Goal: Task Accomplishment & Management: Complete application form

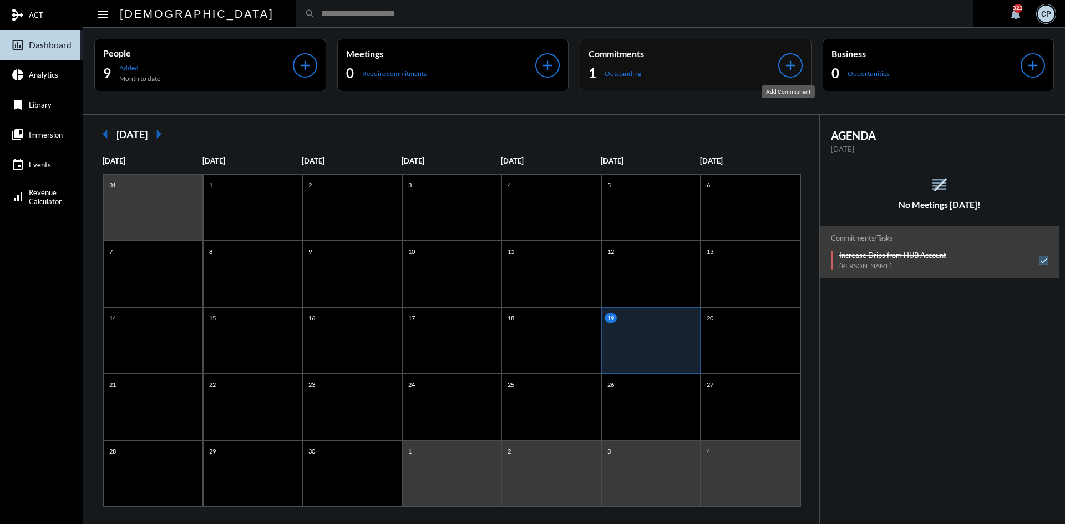
click at [793, 70] on mat-icon "add" at bounding box center [791, 66] width 16 height 16
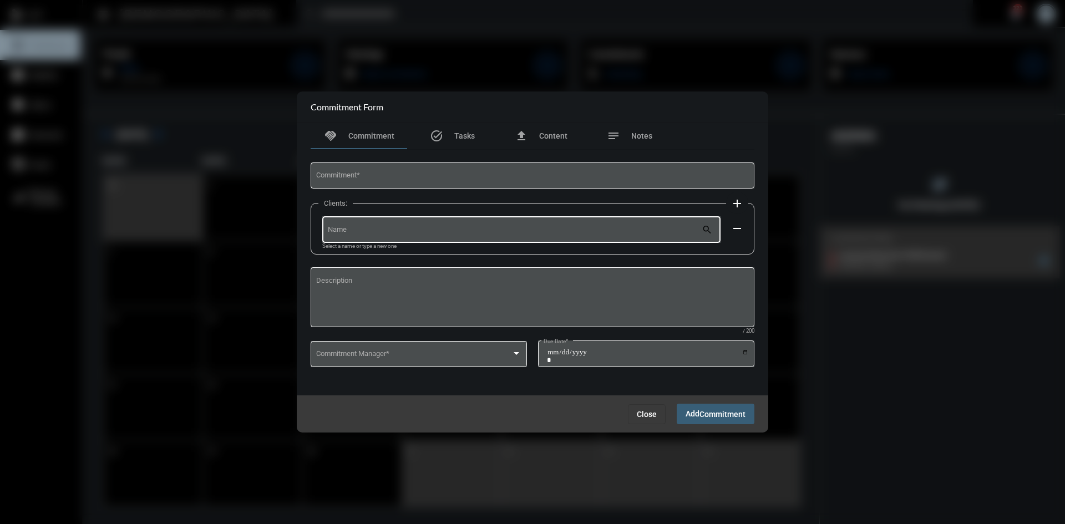
click at [588, 227] on div "Name" at bounding box center [515, 229] width 375 height 28
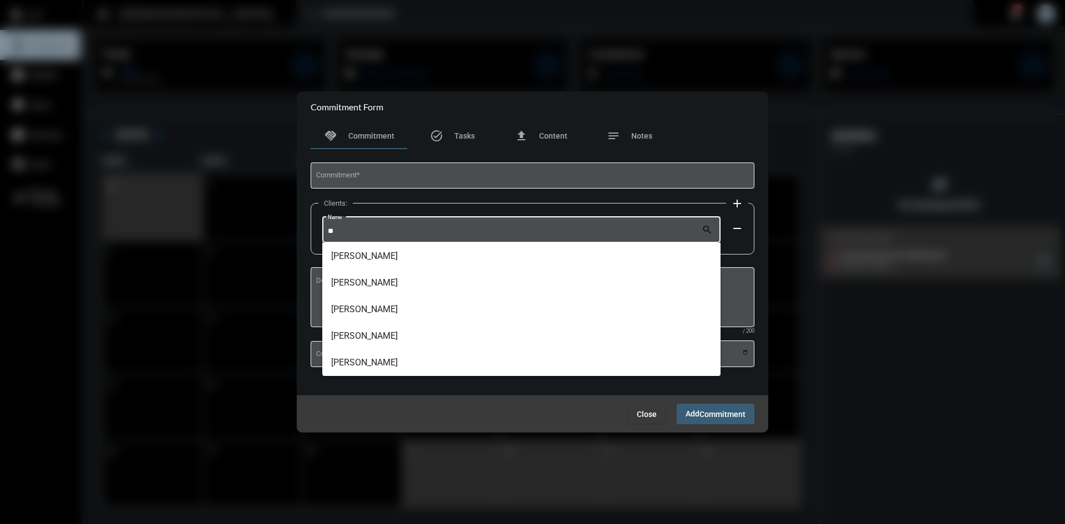
type input "*"
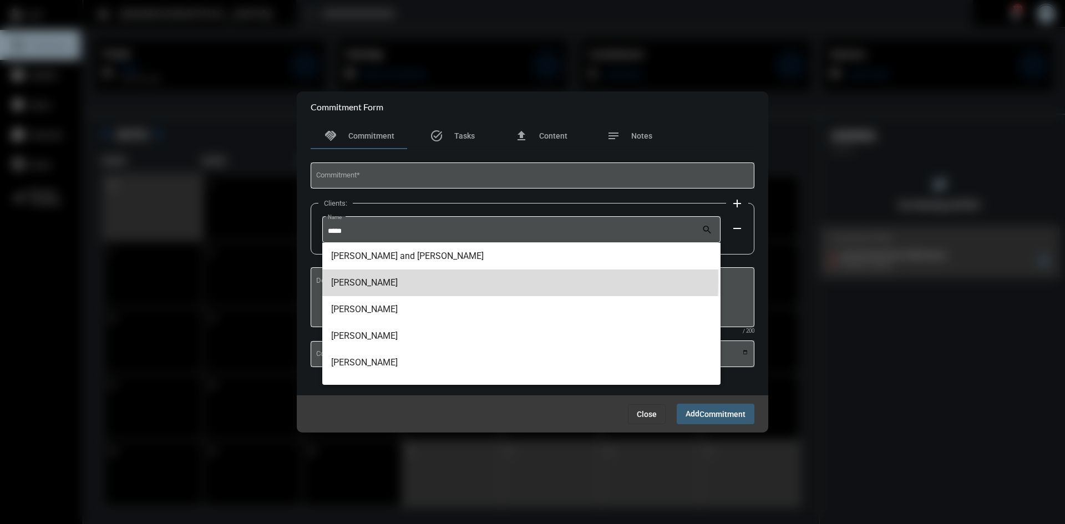
click at [333, 280] on span "[PERSON_NAME]" at bounding box center [521, 283] width 381 height 27
type input "**********"
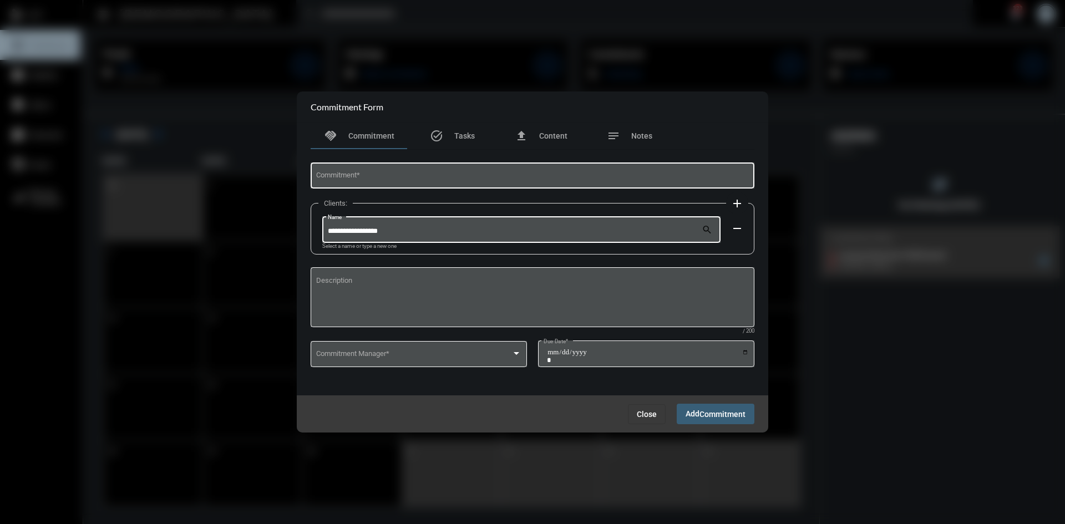
click at [343, 176] on input "Commitment *" at bounding box center [532, 178] width 433 height 8
type input "**********"
click at [518, 355] on div at bounding box center [517, 353] width 6 height 3
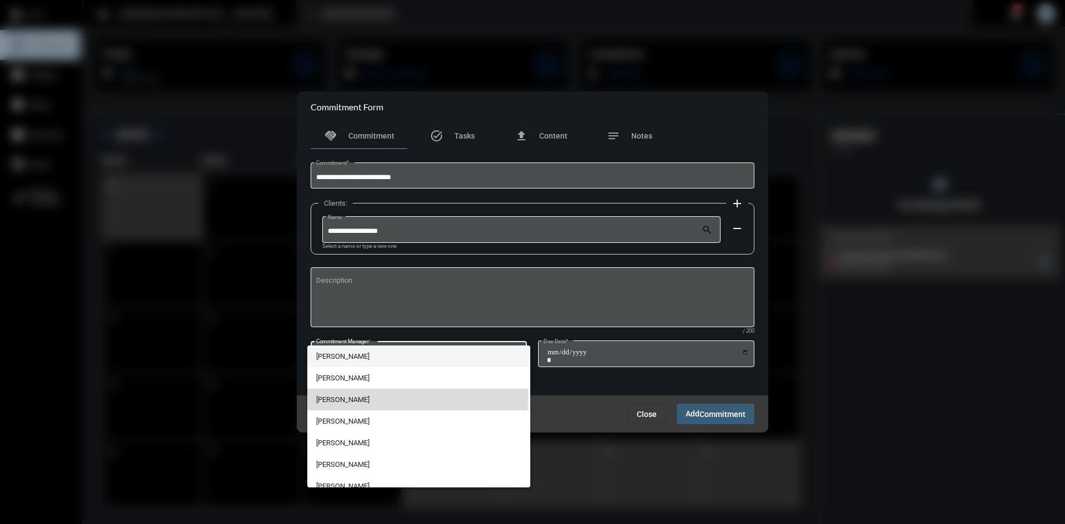
click at [353, 396] on span "[PERSON_NAME]" at bounding box center [419, 400] width 206 height 22
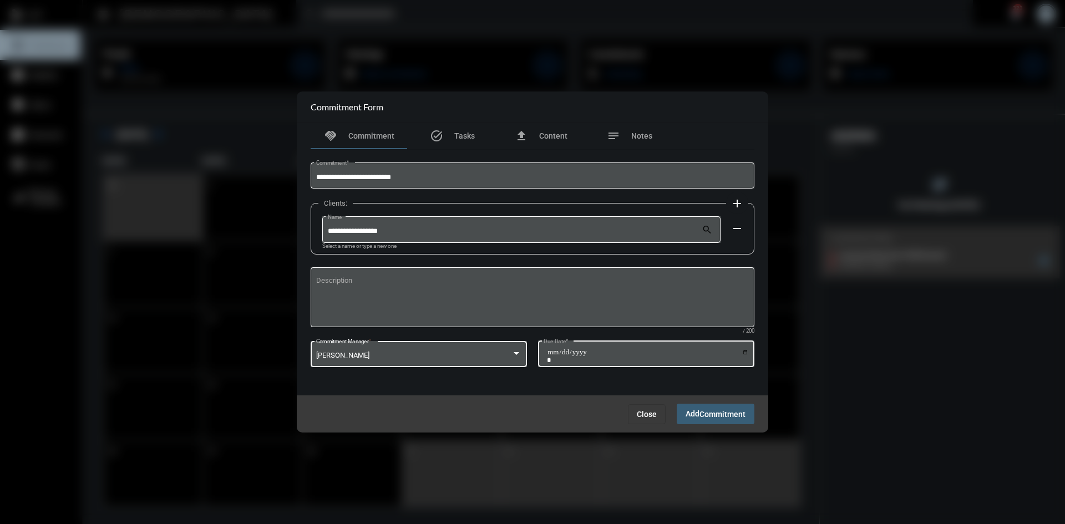
click at [746, 352] on input "Due Date *" at bounding box center [648, 356] width 202 height 16
type input "**********"
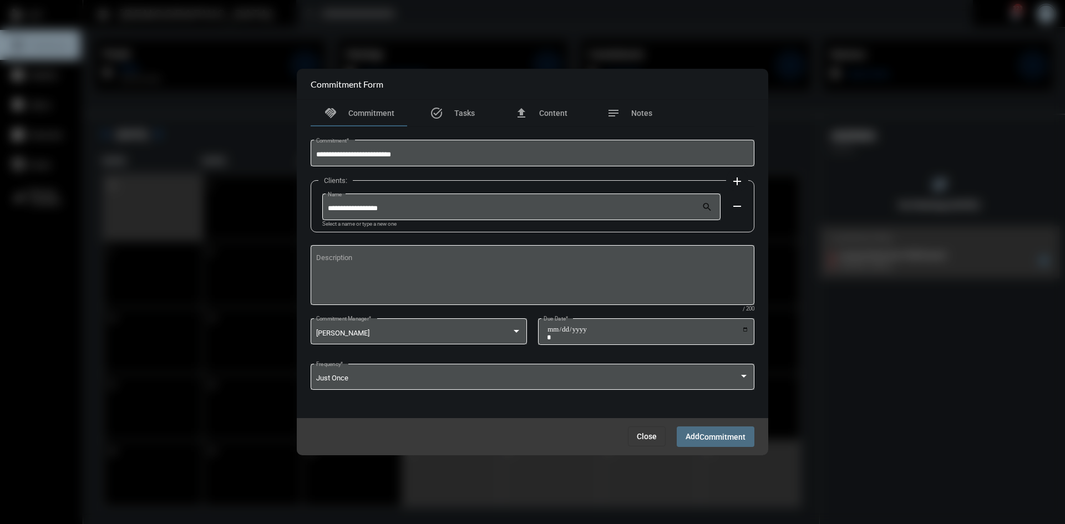
click at [689, 442] on button "Add Commitment" at bounding box center [716, 437] width 78 height 21
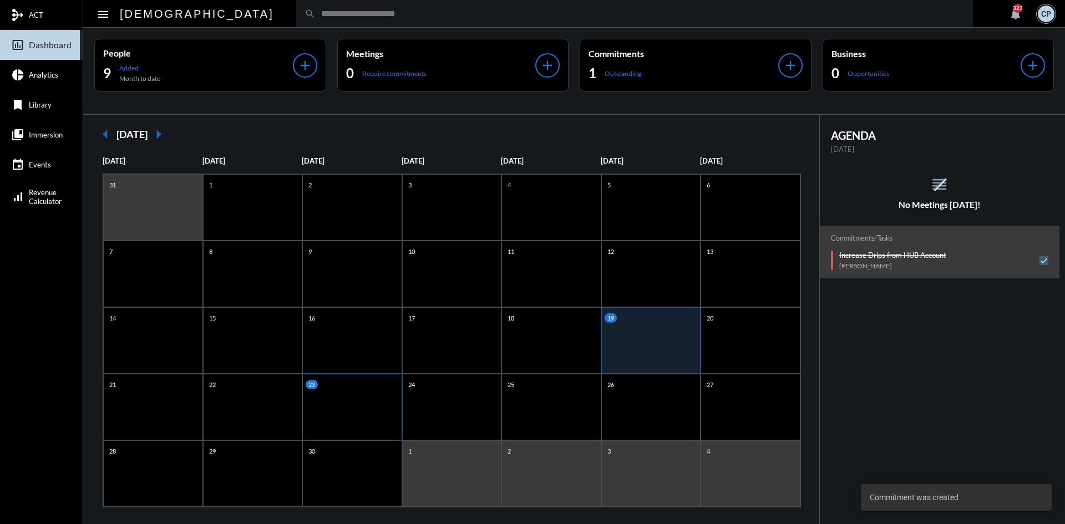
click at [356, 393] on div "23" at bounding box center [352, 407] width 100 height 67
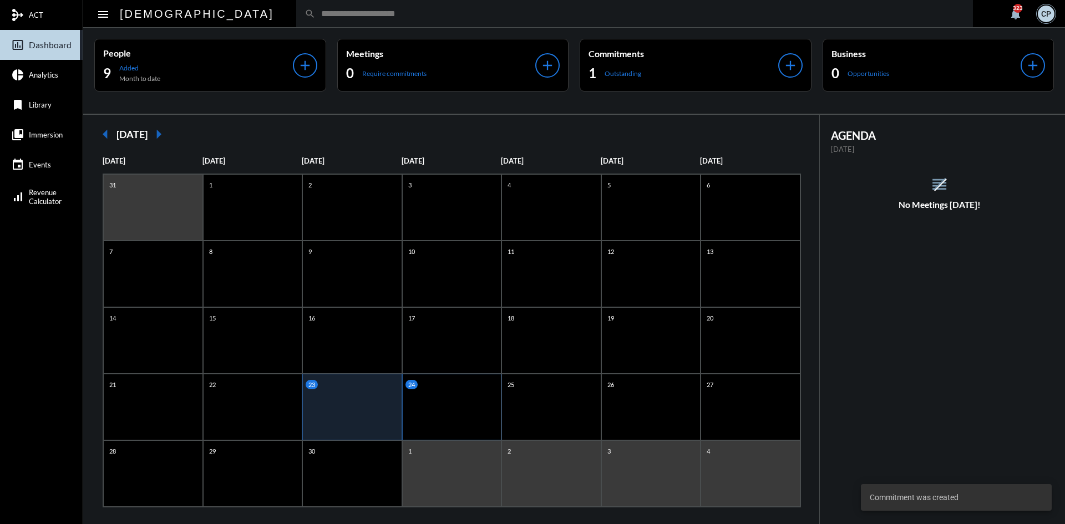
click at [441, 405] on div "24" at bounding box center [452, 407] width 100 height 67
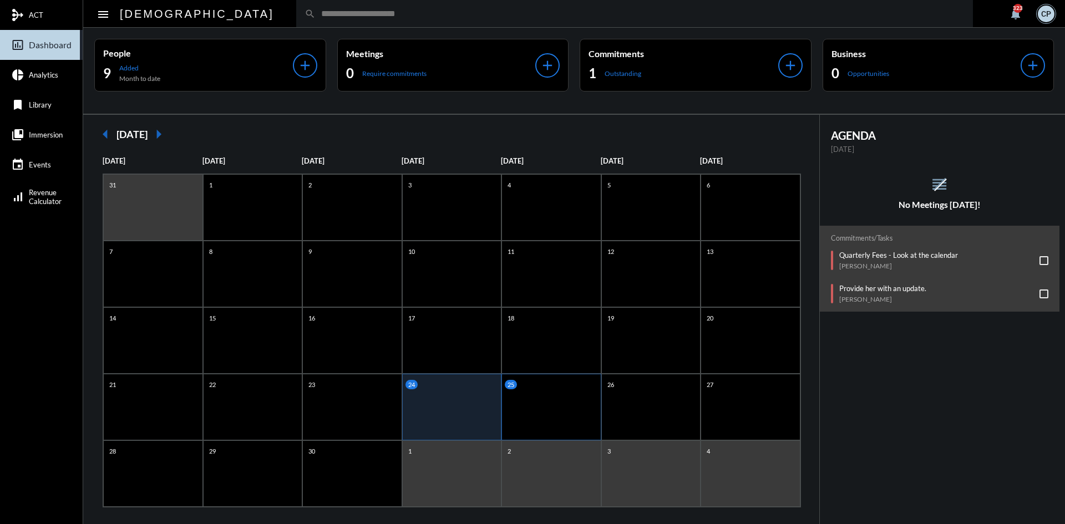
click at [540, 403] on div "25" at bounding box center [552, 407] width 100 height 67
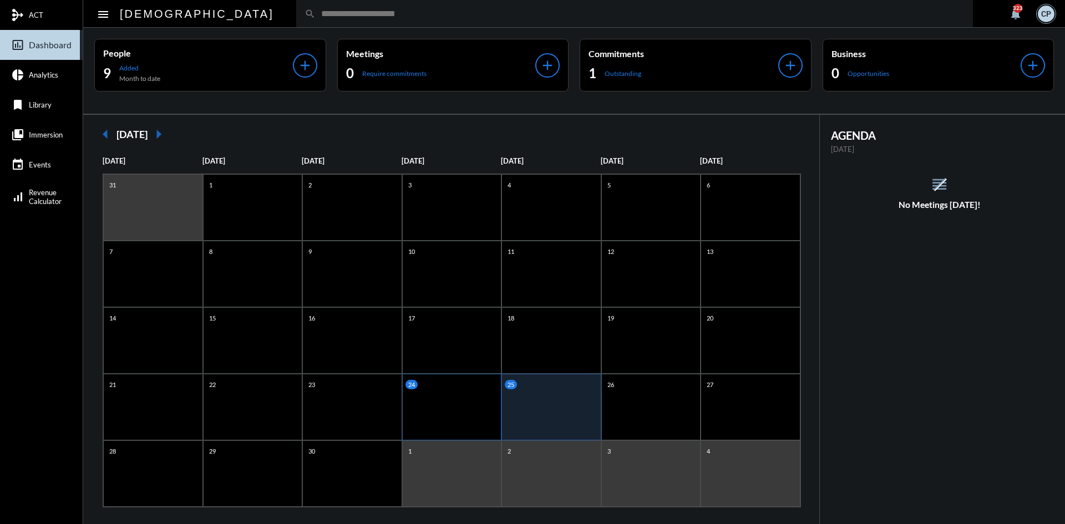
click at [456, 396] on div "24" at bounding box center [452, 407] width 100 height 67
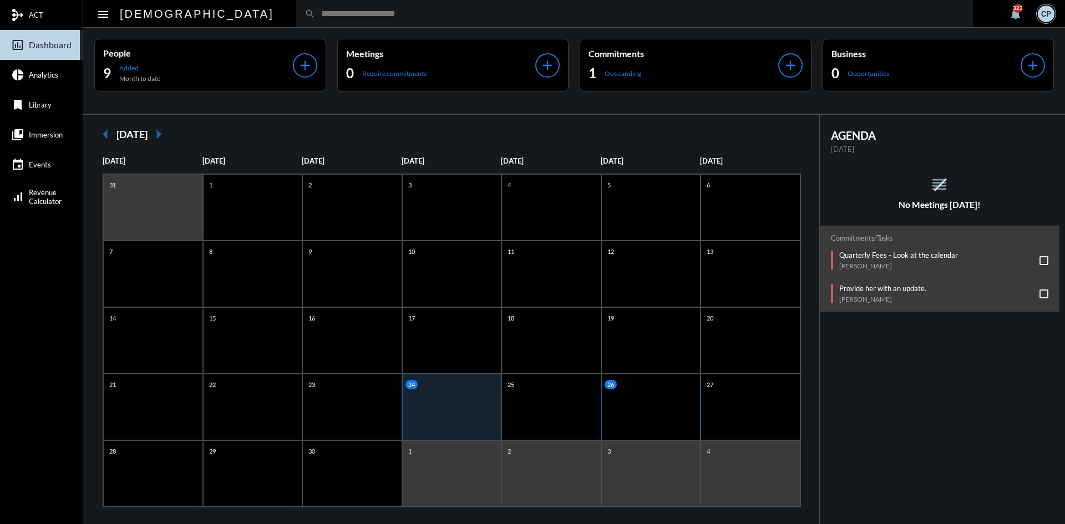
click at [635, 414] on div "26" at bounding box center [651, 407] width 100 height 67
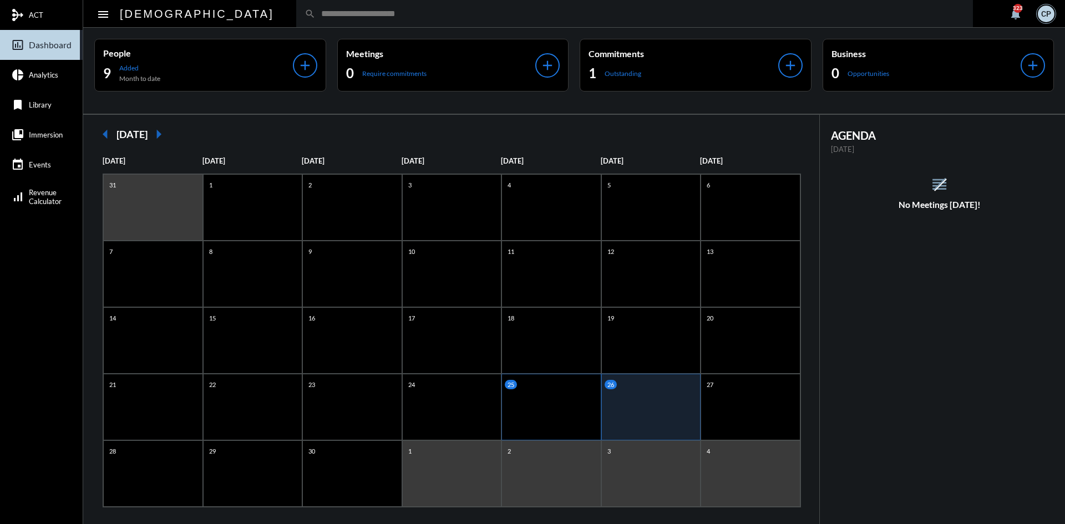
click at [532, 409] on div "25" at bounding box center [552, 407] width 100 height 67
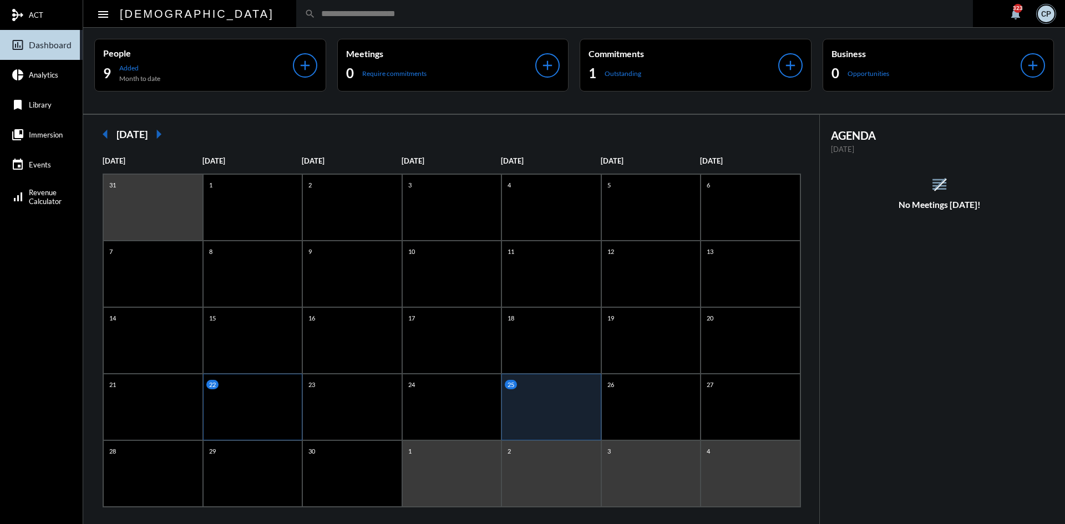
click at [235, 405] on div "22" at bounding box center [253, 407] width 100 height 67
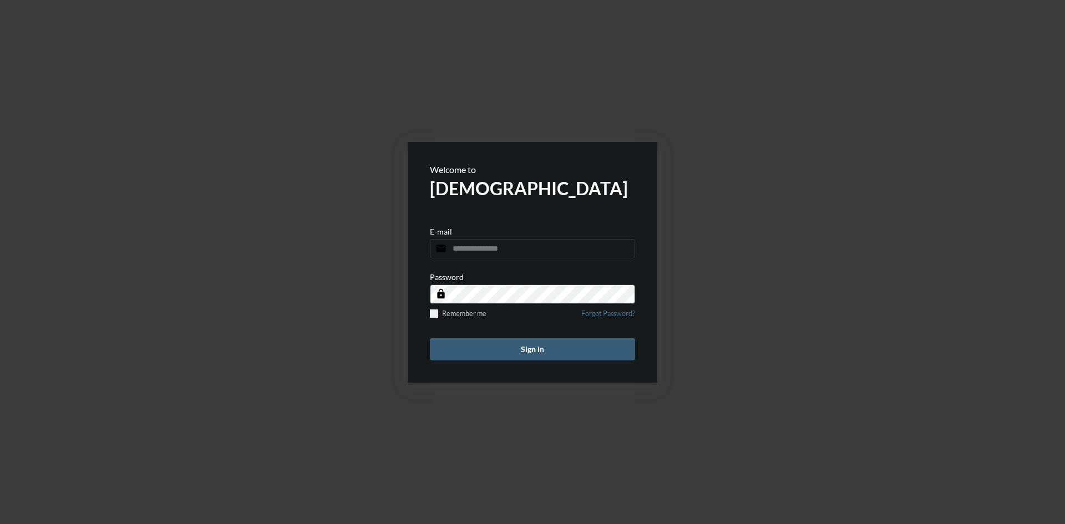
type input "**********"
click at [515, 348] on button "Sign in" at bounding box center [532, 349] width 205 height 22
